Goal: Transaction & Acquisition: Book appointment/travel/reservation

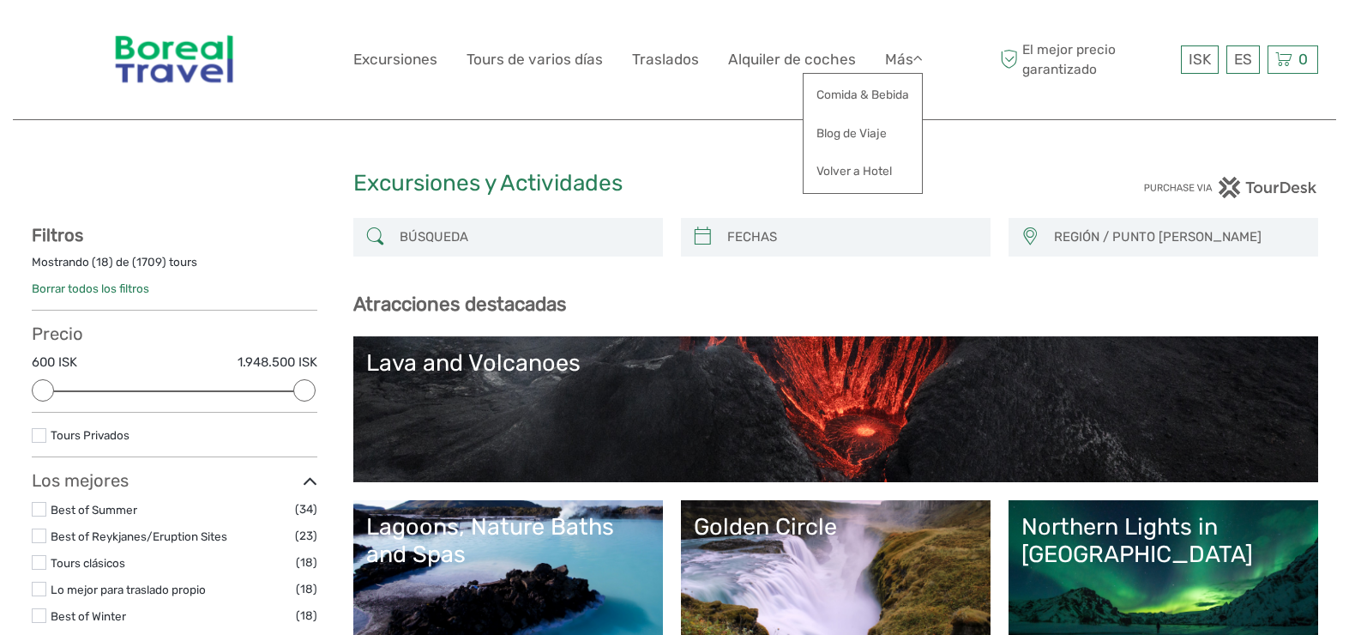
select select
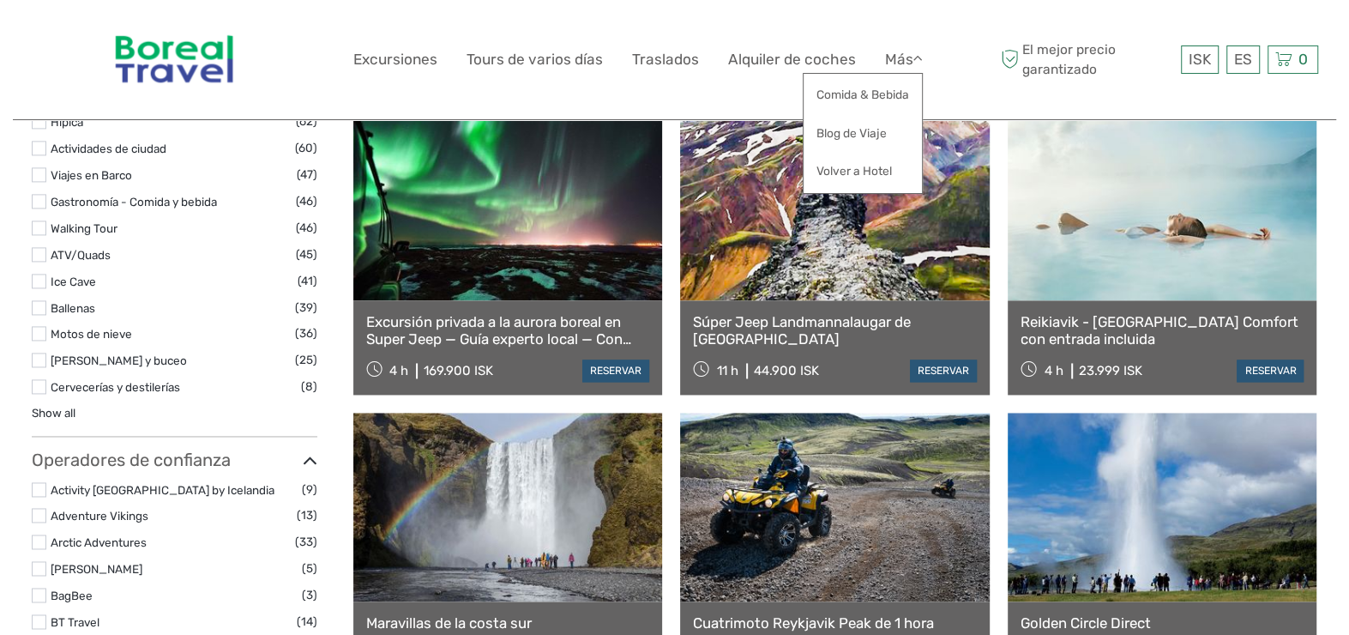
scroll to position [1801, 0]
click at [533, 53] on link "Tours de varios días" at bounding box center [535, 59] width 136 height 25
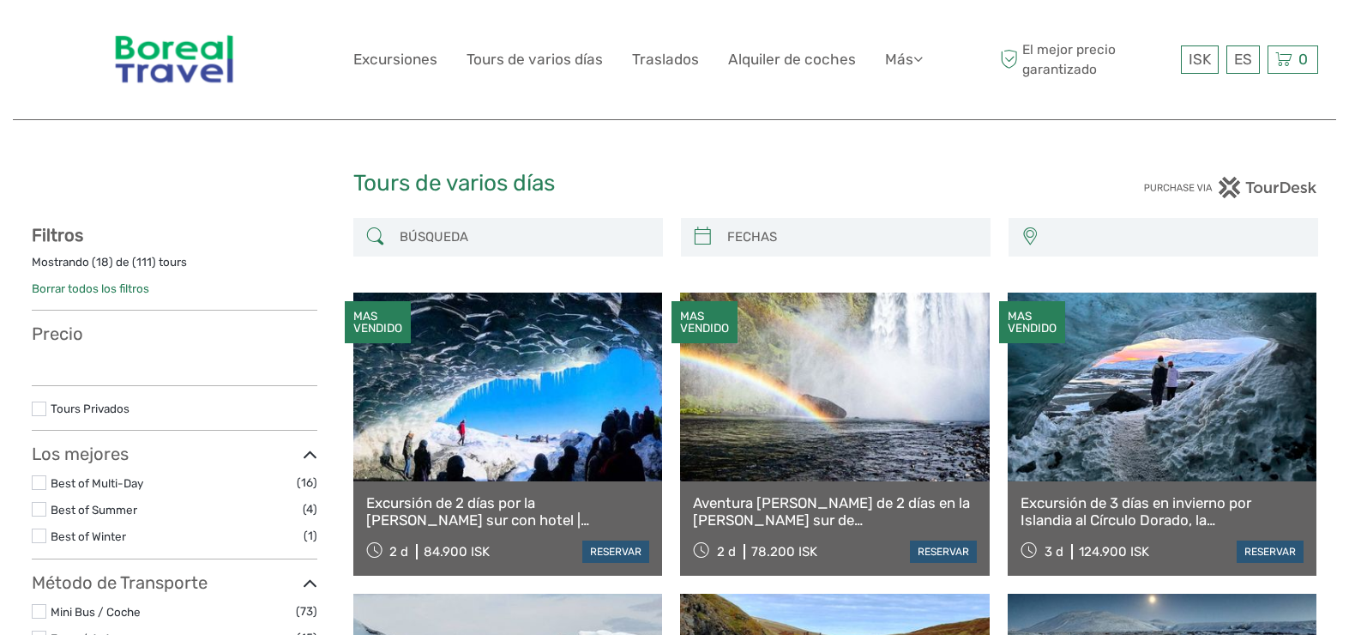
select select
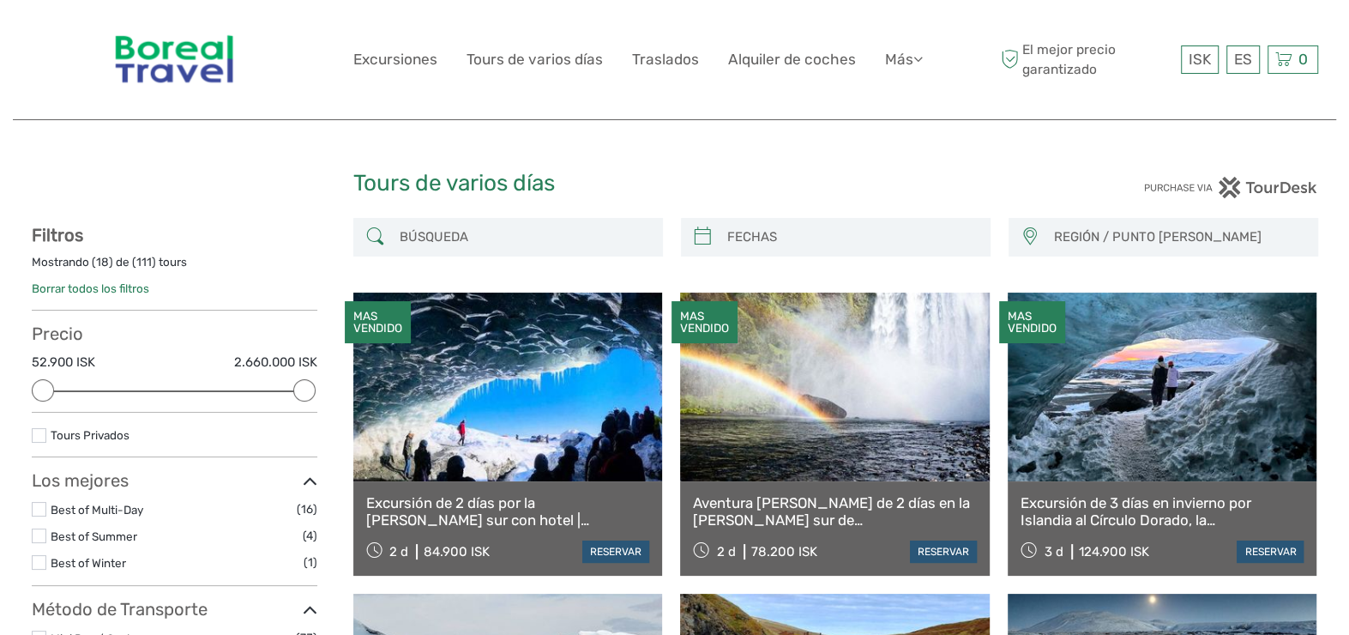
type input "[DATE]"
click at [771, 234] on input "search" at bounding box center [851, 237] width 262 height 30
